Goal: Find specific page/section

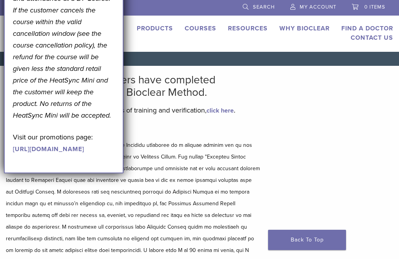
click at [376, 28] on link "Find A Doctor" at bounding box center [368, 29] width 52 height 8
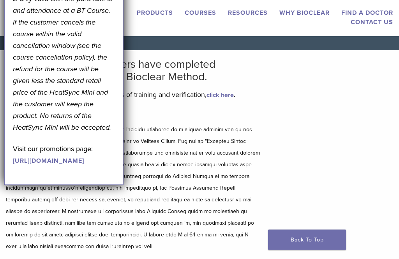
scroll to position [16, 0]
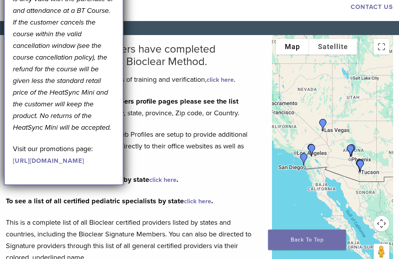
scroll to position [31, 0]
click at [202, 202] on link "click here" at bounding box center [197, 202] width 27 height 8
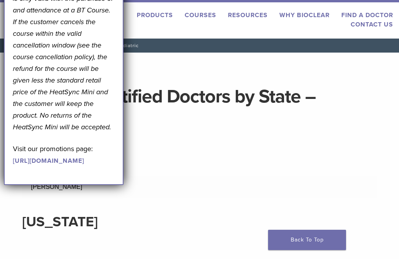
click at [303, 184] on td at bounding box center [288, 187] width 177 height 22
